Goal: Information Seeking & Learning: Learn about a topic

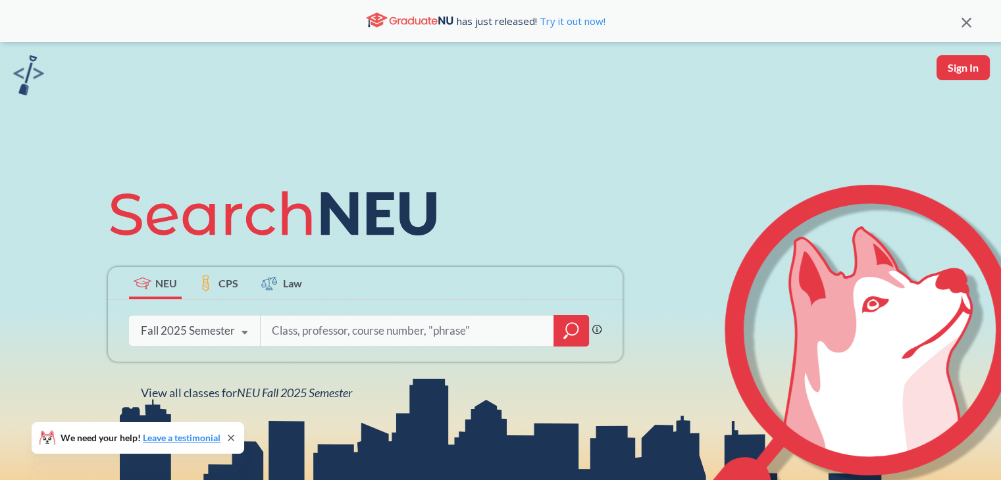
click at [334, 330] on input "search" at bounding box center [407, 331] width 274 height 28
type input "Dynamics"
click at [221, 323] on div "Fall 2025 Semester Fall 2025 Semester Summer 2 2025 Semester Summer Full 2025 S…" at bounding box center [194, 331] width 131 height 33
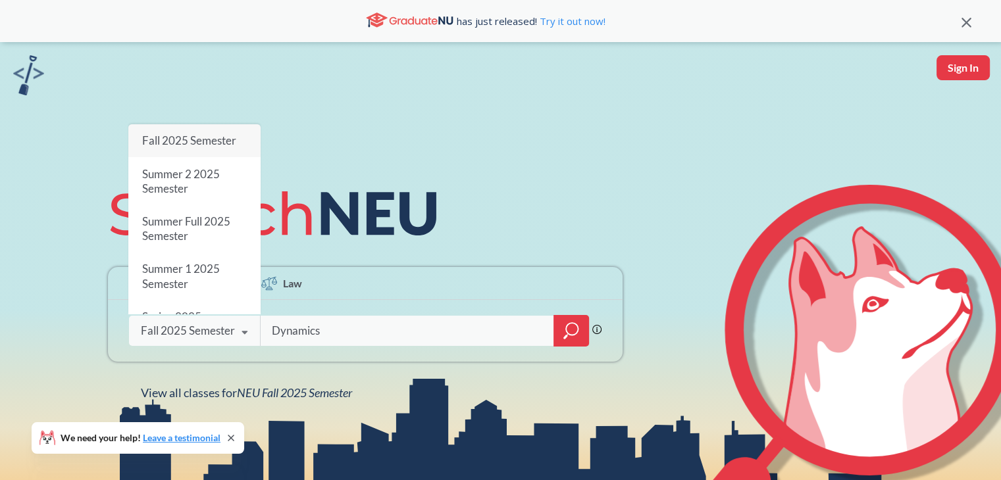
drag, startPoint x: 253, startPoint y: 147, endPoint x: 254, endPoint y: 156, distance: 8.6
click at [254, 156] on div "Fall 2025 Semester Summer 2 2025 Semester Summer Full 2025 Semester Summer 1 20…" at bounding box center [194, 219] width 132 height 190
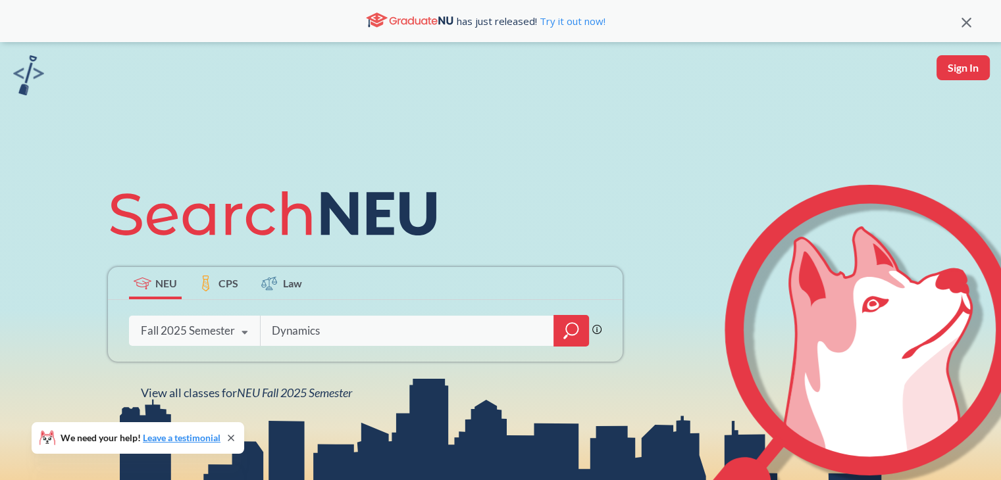
click at [238, 338] on icon at bounding box center [244, 333] width 25 height 37
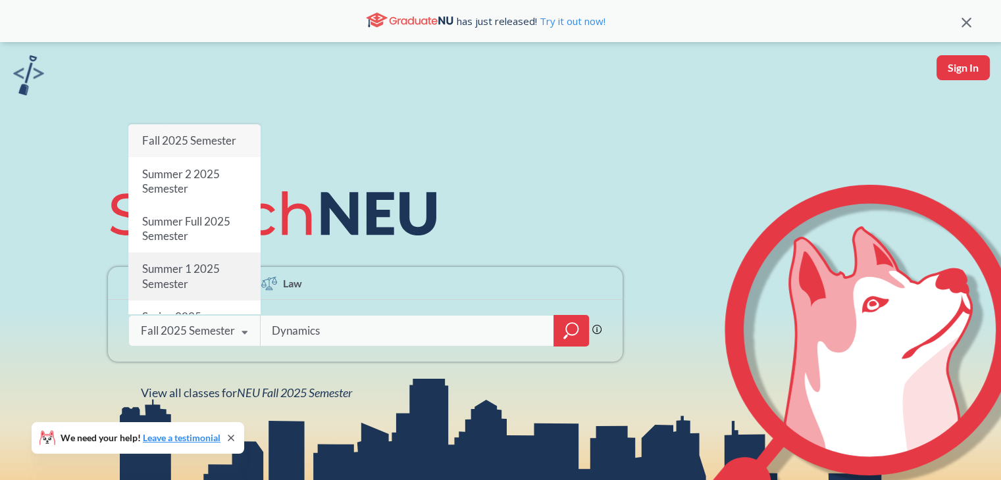
click at [224, 266] on div "Summer 1 2025 Semester" at bounding box center [194, 276] width 132 height 47
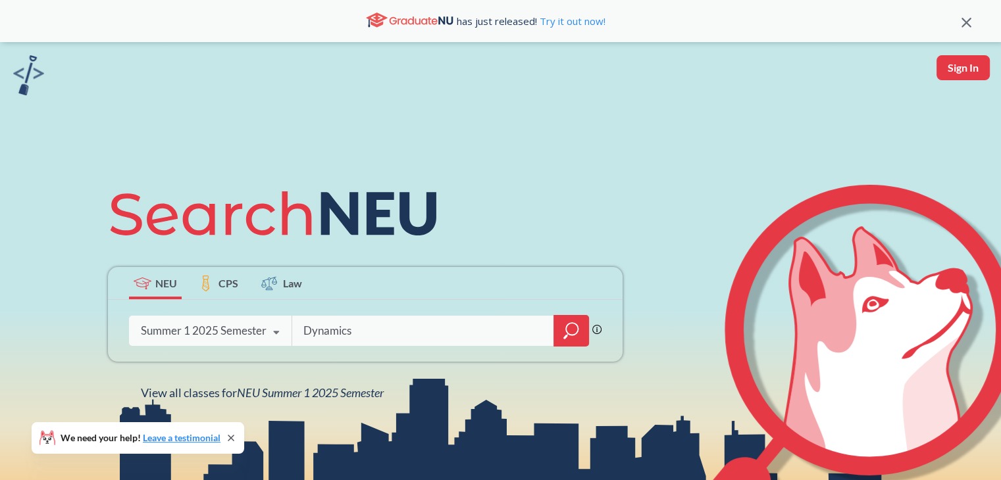
click at [576, 327] on icon "magnifying glass" at bounding box center [571, 331] width 16 height 18
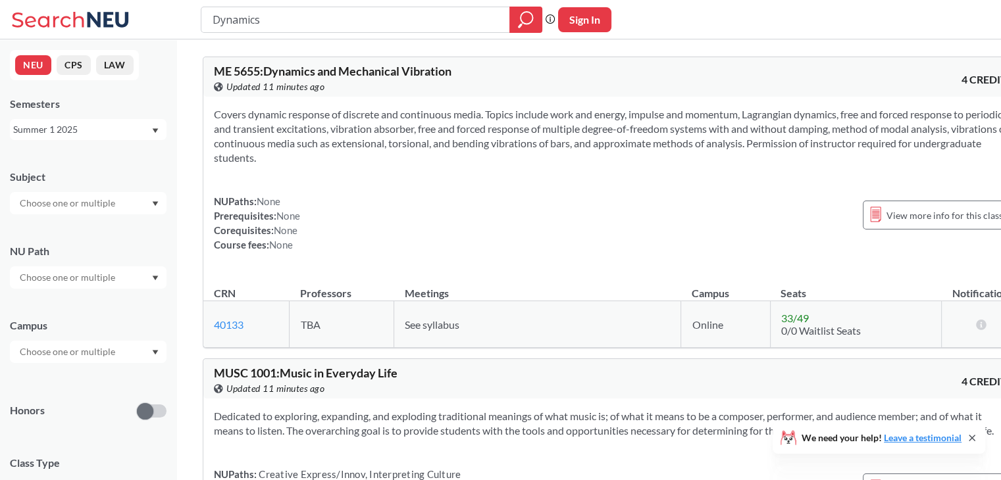
click at [154, 127] on div "Summer 1 2025" at bounding box center [88, 129] width 157 height 21
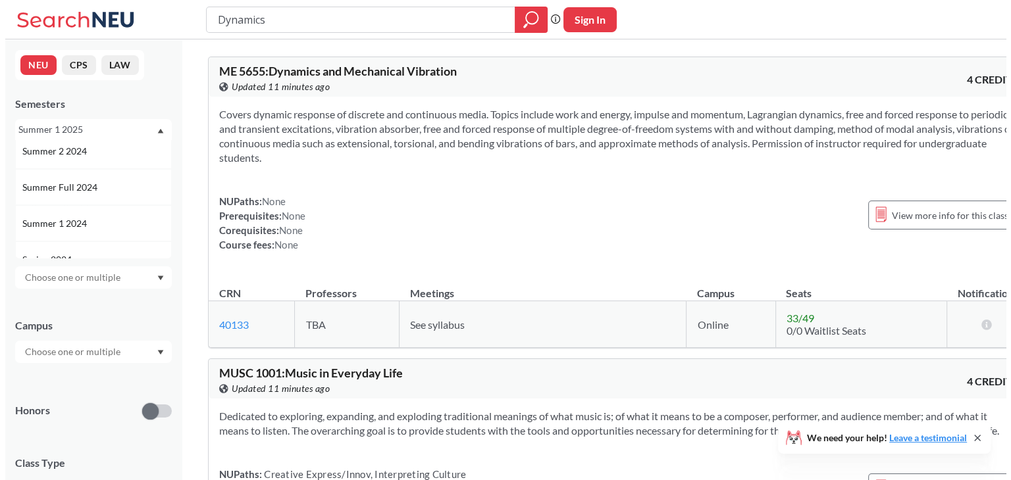
scroll to position [234, 0]
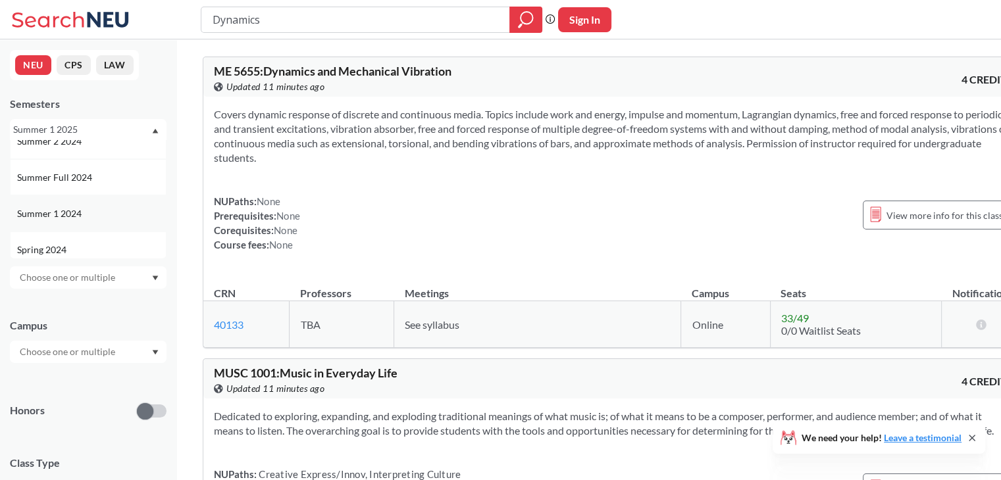
click at [102, 211] on div "Summer 1 2024" at bounding box center [91, 214] width 149 height 14
